Goal: Download file/media

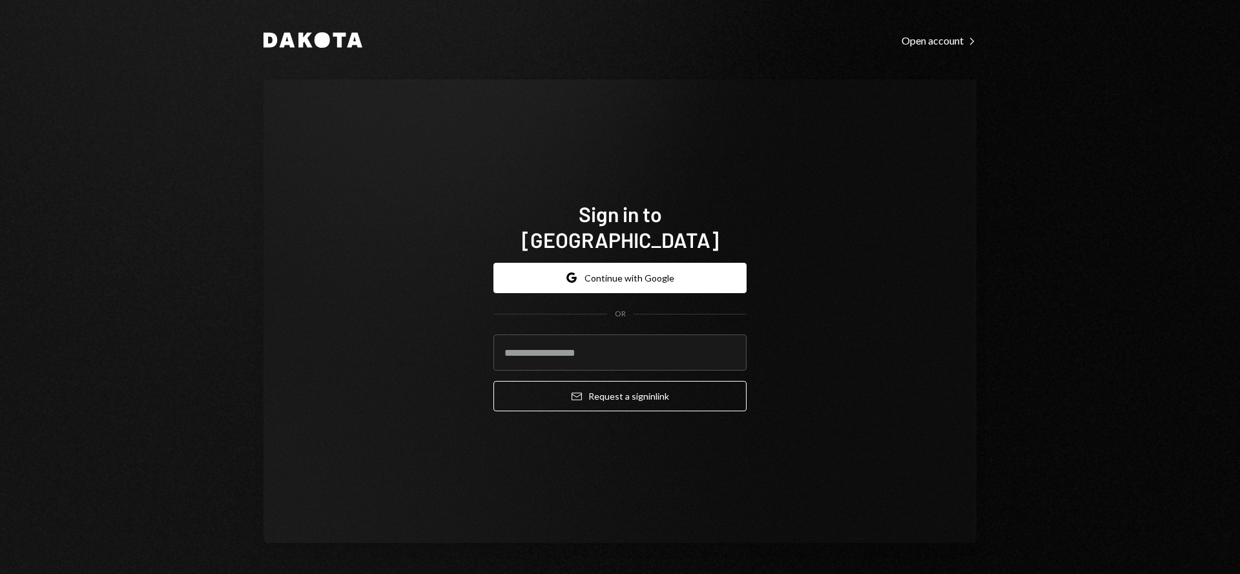
click at [590, 277] on button "Google Continue with Google" at bounding box center [620, 278] width 253 height 30
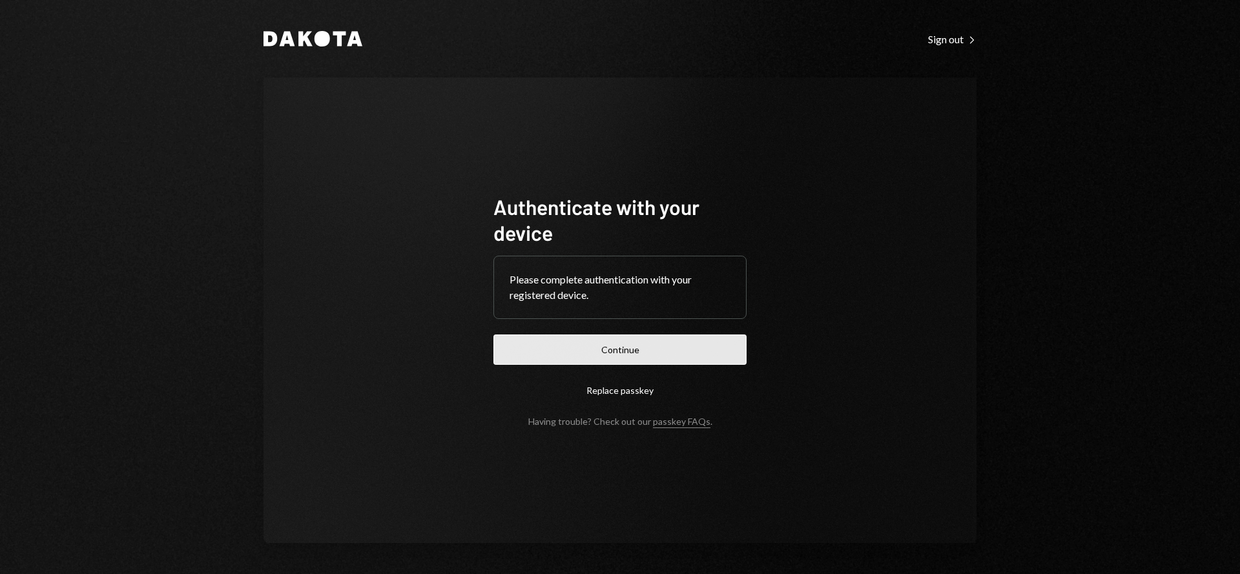
click at [694, 342] on button "Continue" at bounding box center [620, 350] width 253 height 30
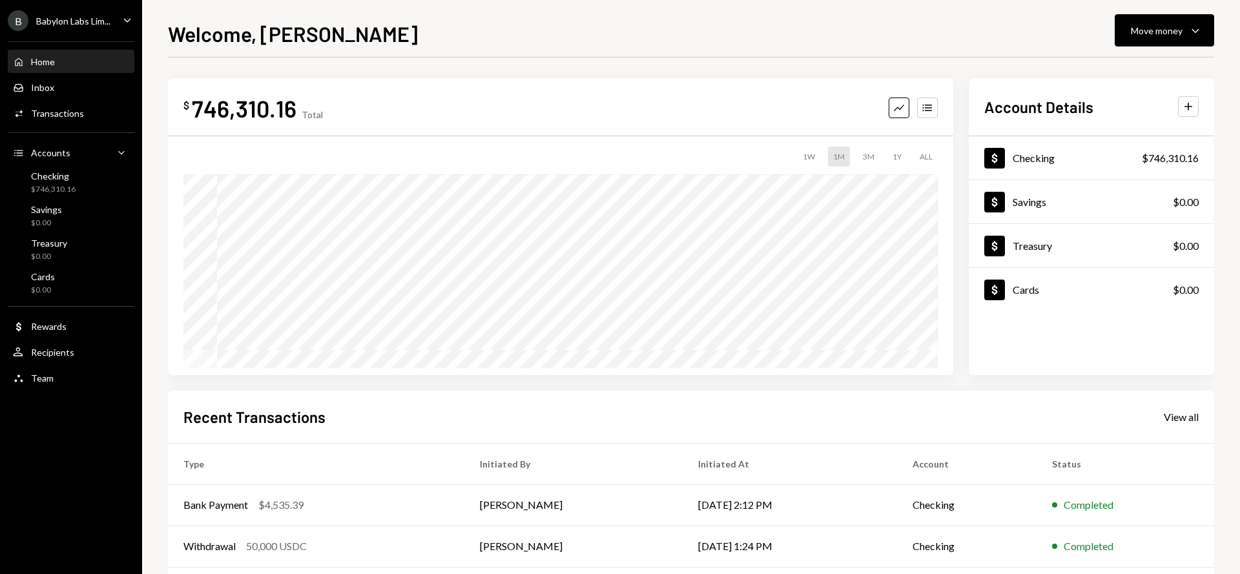
click at [87, 23] on div "Babylon Labs Lim..." at bounding box center [73, 21] width 74 height 11
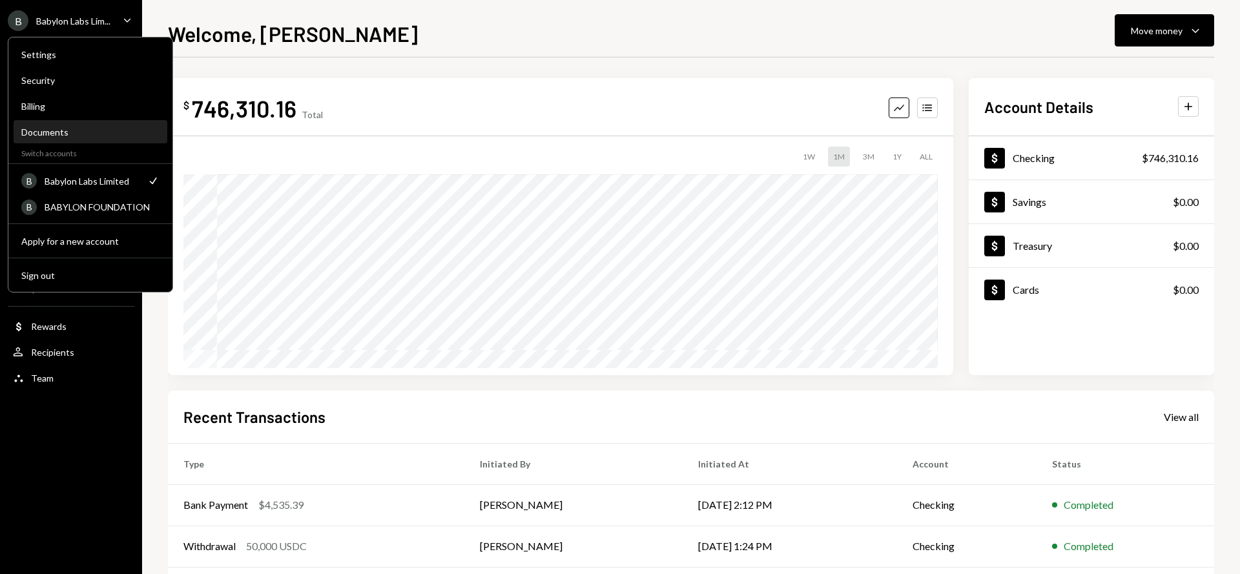
click at [57, 130] on div "Documents" at bounding box center [90, 132] width 138 height 11
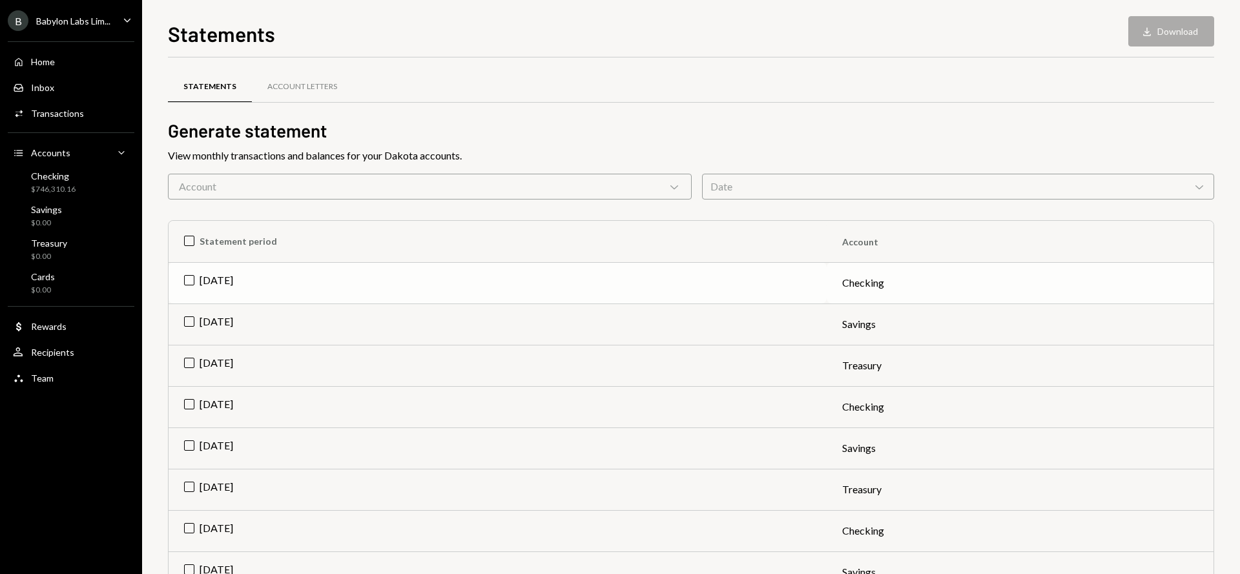
click at [218, 280] on td "[DATE]" at bounding box center [498, 282] width 658 height 41
click at [1166, 28] on button "Download Download" at bounding box center [1171, 31] width 86 height 30
click at [191, 283] on td "Check [DATE]" at bounding box center [498, 282] width 658 height 41
